Goal: Task Accomplishment & Management: Use online tool/utility

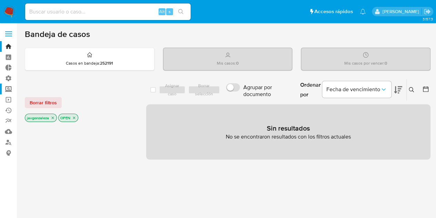
click at [10, 88] on label "Screening" at bounding box center [41, 88] width 82 height 11
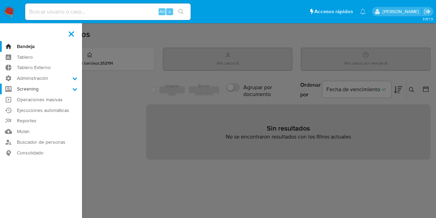
click at [0, 0] on input "Screening" at bounding box center [0, 0] width 0 height 0
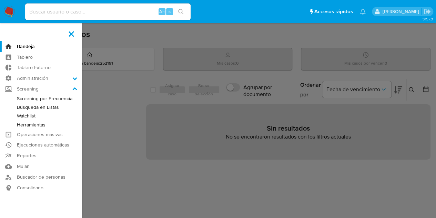
click at [26, 117] on link "Watchlist" at bounding box center [41, 115] width 82 height 9
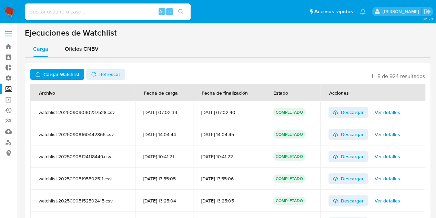
click at [64, 71] on span "Cargar Watchlist" at bounding box center [61, 74] width 36 height 11
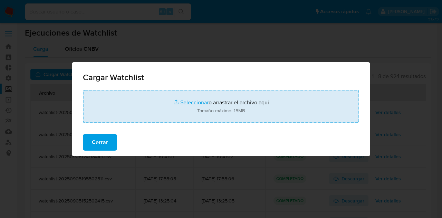
click at [196, 100] on input "file" at bounding box center [221, 106] width 276 height 33
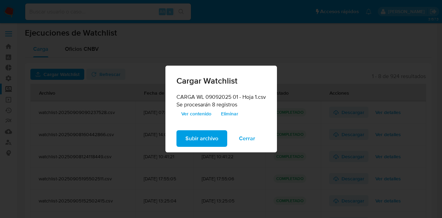
click at [208, 139] on span "Subir archivo" at bounding box center [201, 138] width 33 height 15
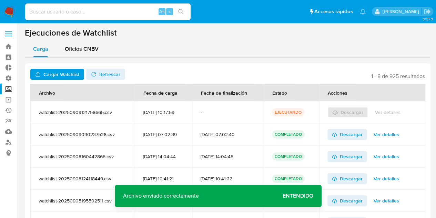
click at [100, 71] on span "Refrescar" at bounding box center [109, 74] width 21 height 11
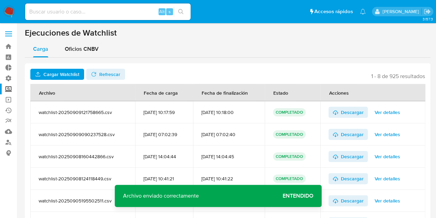
click at [392, 110] on span "Ver detalles" at bounding box center [388, 112] width 26 height 10
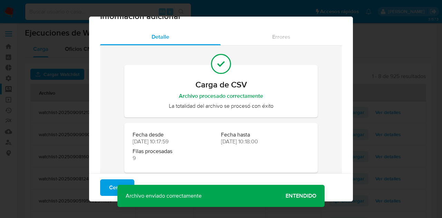
scroll to position [16, 0]
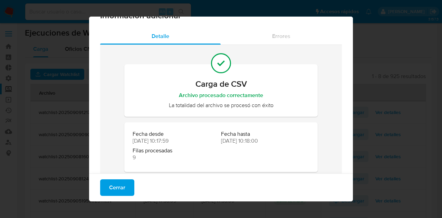
click at [396, 90] on div "Información adicional Detalle Errores Carga de CSV Archivo procesado correctame…" at bounding box center [221, 109] width 442 height 218
click at [109, 183] on span "Cerrar" at bounding box center [117, 187] width 16 height 15
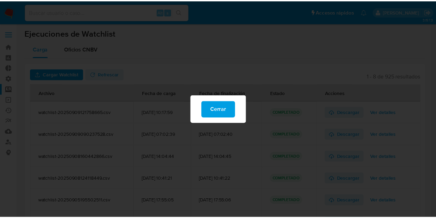
scroll to position [0, 0]
